Goal: Navigation & Orientation: Find specific page/section

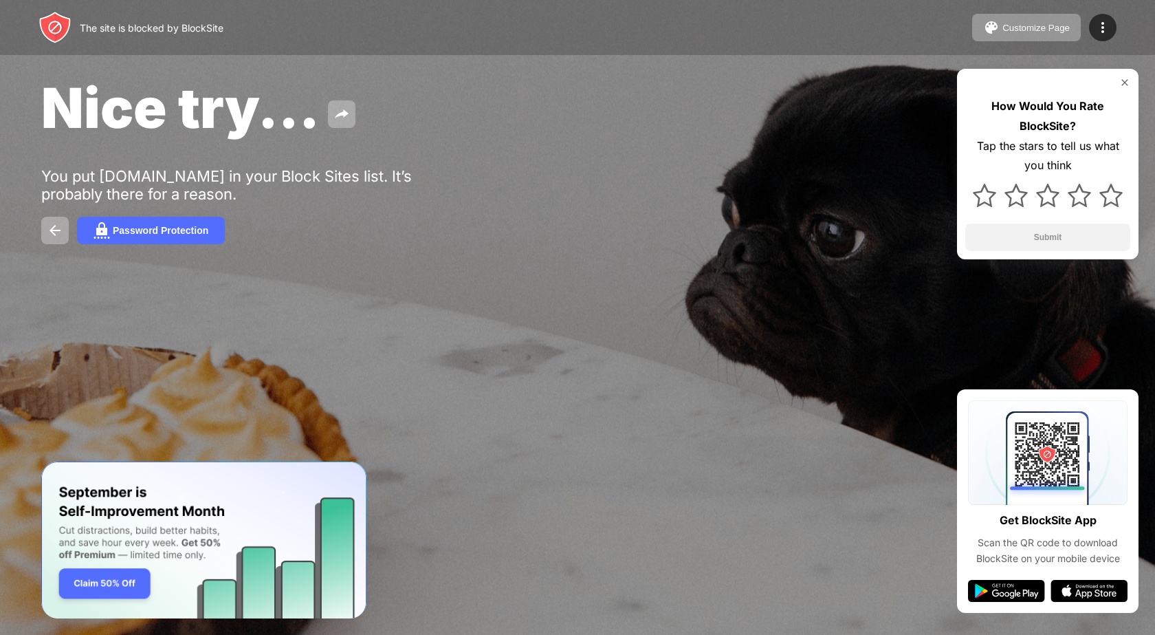
click at [1128, 84] on img at bounding box center [1125, 82] width 11 height 11
